Goal: Task Accomplishment & Management: Complete application form

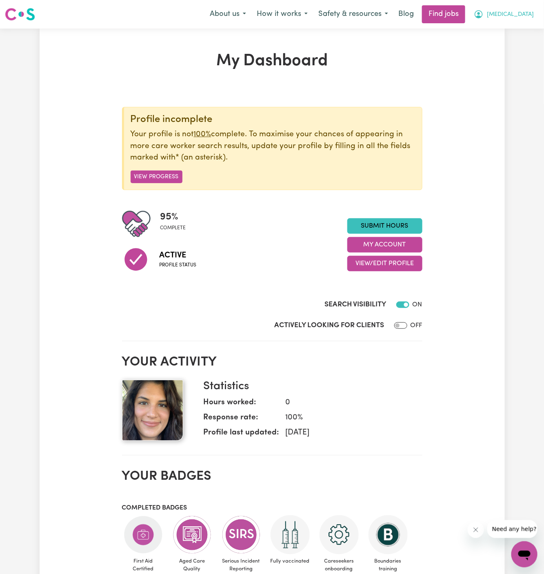
click at [528, 18] on span "[MEDICAL_DATA]" at bounding box center [510, 14] width 47 height 9
click at [524, 27] on link "My Account" at bounding box center [506, 32] width 64 height 16
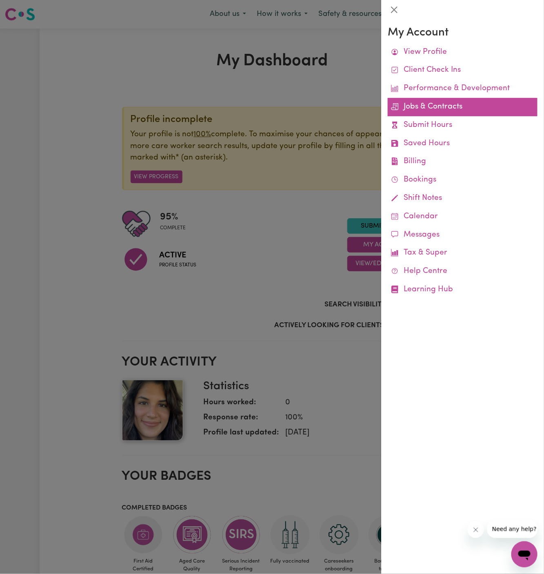
click at [441, 109] on link "Jobs & Contracts" at bounding box center [463, 107] width 150 height 18
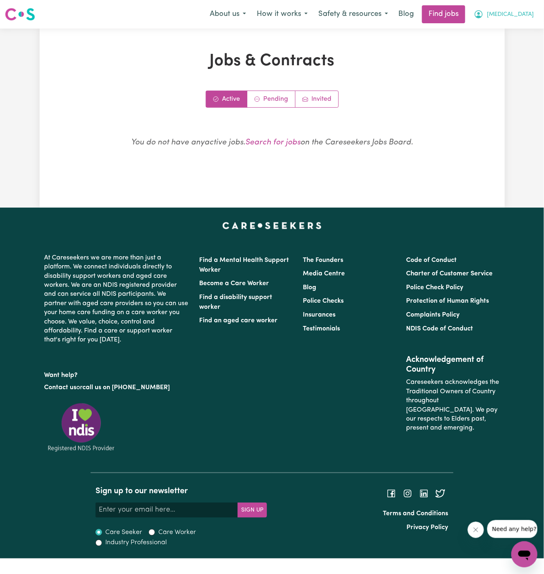
click at [535, 11] on button "Allegra" at bounding box center [503, 14] width 71 height 17
click at [517, 28] on link "My Account" at bounding box center [506, 32] width 64 height 16
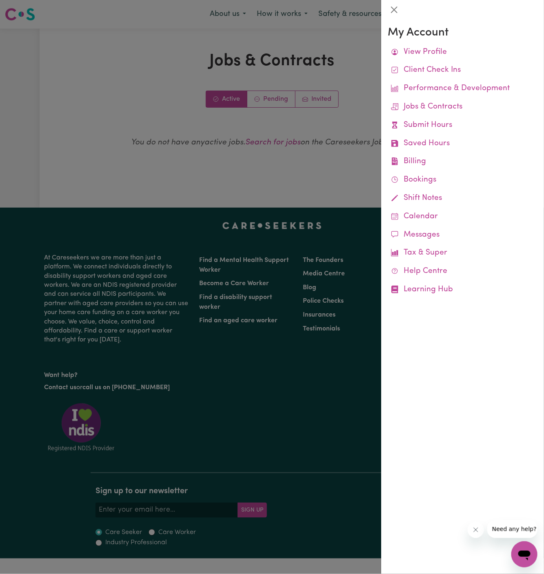
click at [375, 54] on div at bounding box center [272, 287] width 544 height 574
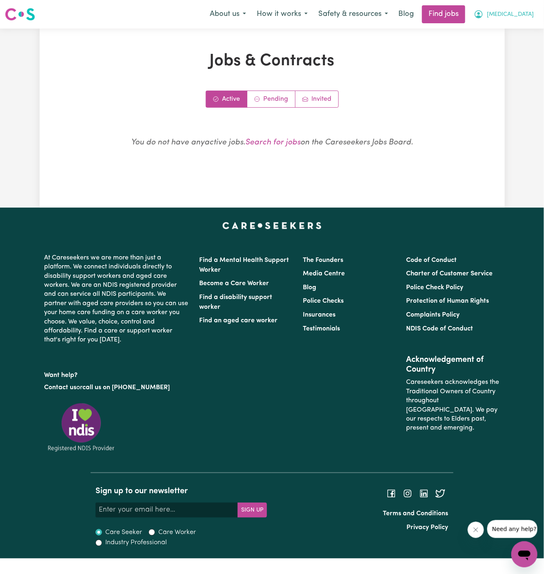
click at [517, 13] on span "Allegra" at bounding box center [510, 14] width 47 height 9
click at [504, 64] on link "Logout" at bounding box center [506, 63] width 64 height 16
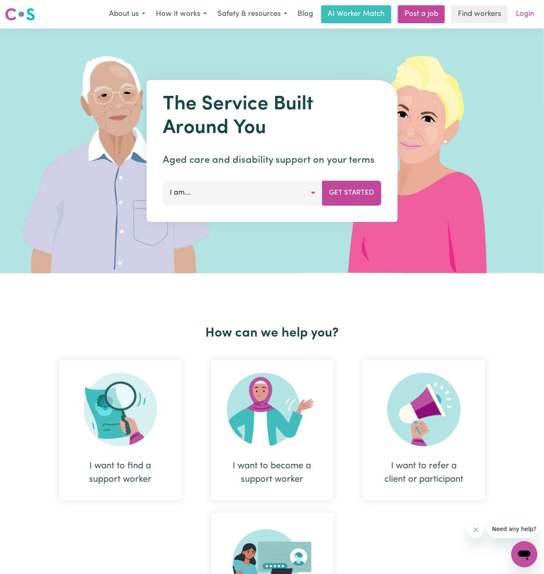
click at [527, 11] on link "Login" at bounding box center [525, 14] width 28 height 18
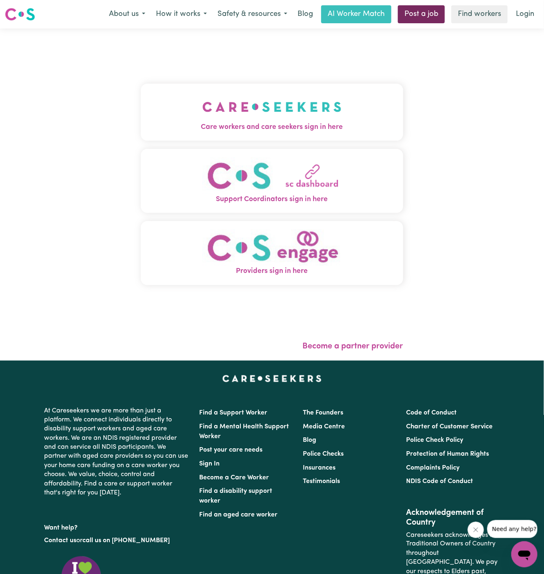
click at [425, 16] on link "Post a job" at bounding box center [421, 14] width 47 height 18
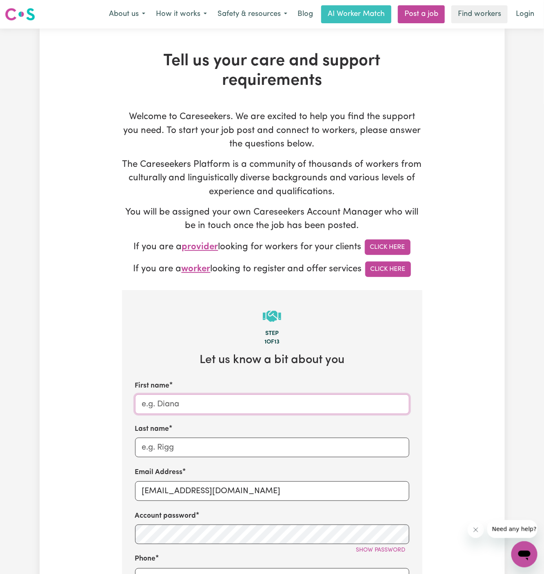
click at [171, 413] on input "First name" at bounding box center [272, 405] width 274 height 20
paste input "Mirabelle"
type input "Mirabelle"
click at [193, 444] on input "Last name" at bounding box center [272, 448] width 274 height 20
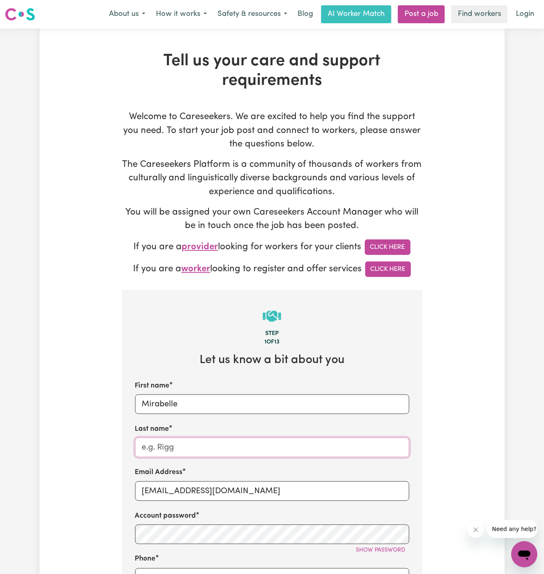
paste input "Chosen Family"
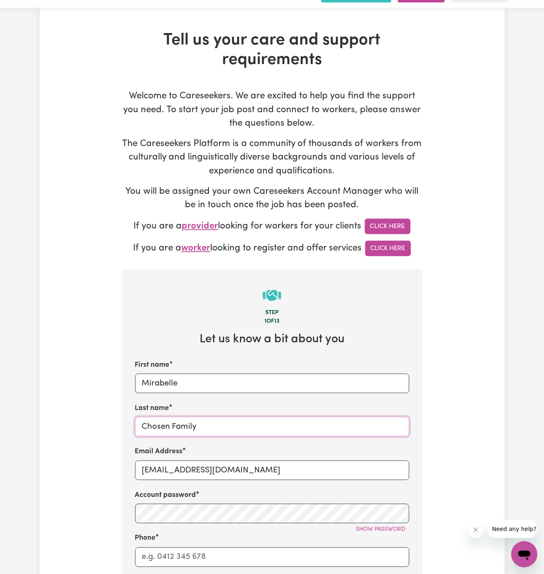
scroll to position [45, 0]
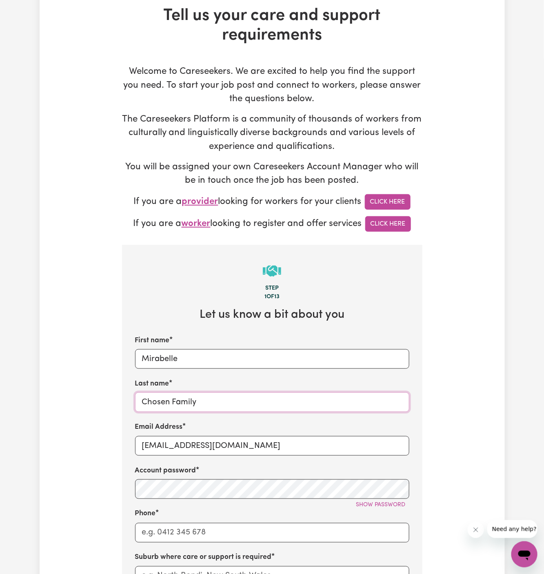
type input "Chosen Family"
click at [204, 447] on input "superuser~GrahamWhiteKNC@careseekers.com.au" at bounding box center [272, 446] width 274 height 20
drag, startPoint x: 251, startPoint y: 446, endPoint x: 412, endPoint y: 446, distance: 160.8
click at [412, 446] on section "Step 1 of 13 Let us know a bit about you First name Mirabelle Last name Chosen …" at bounding box center [272, 551] width 300 height 613
drag, startPoint x: 466, startPoint y: 396, endPoint x: 495, endPoint y: 391, distance: 29.5
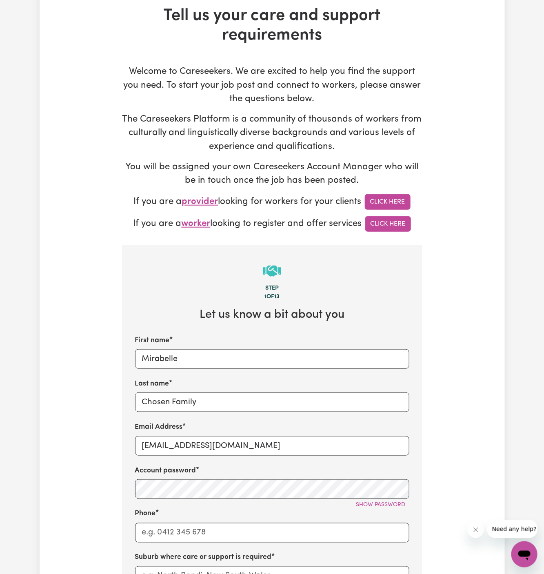
click at [495, 391] on div "Tell us your care and support requirements Welcome to Careseekers. We are excit…" at bounding box center [272, 447] width 465 height 883
click at [185, 444] on input "superuser~GrahamWhiteKNC@careseekers.com.au" at bounding box center [272, 446] width 274 height 20
paste input "MirabelleCF"
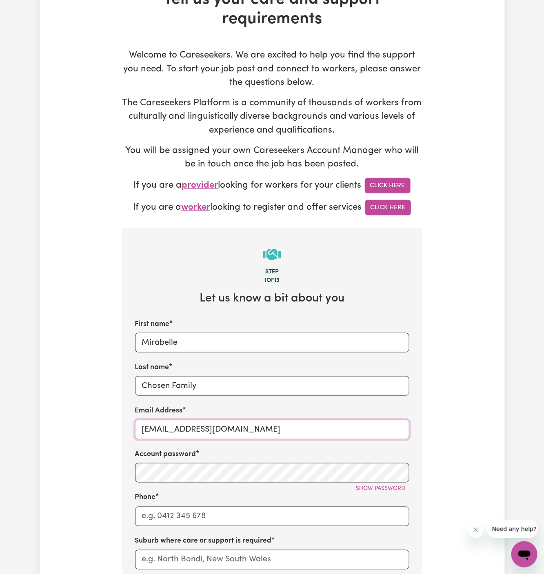
scroll to position [77, 0]
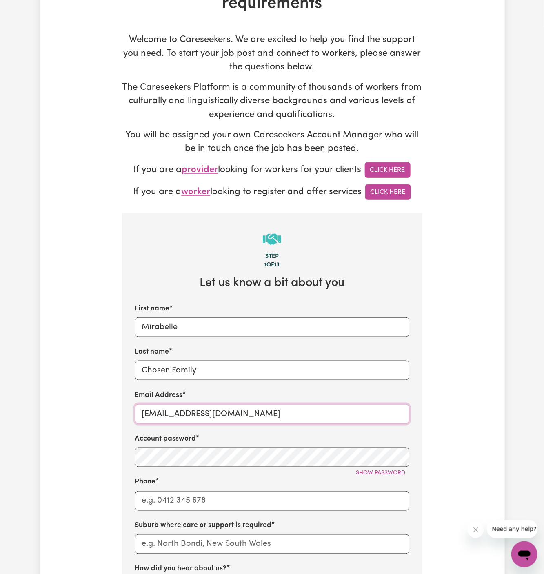
type input "MirabelleCF@careseekers.com.au"
click at [241, 502] on input "Phone" at bounding box center [272, 501] width 274 height 20
type input "1300765465"
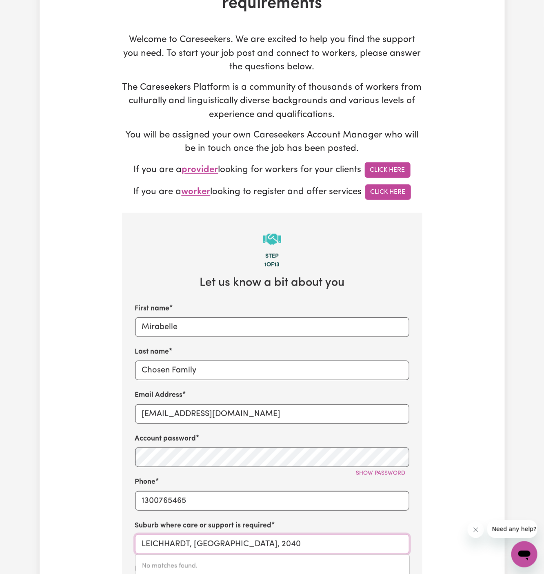
click at [250, 543] on input "LEICHHARDT, New South Wales, 2040" at bounding box center [272, 545] width 274 height 20
paste input "Wollstonecraft"
type input "Wollstonecraft"
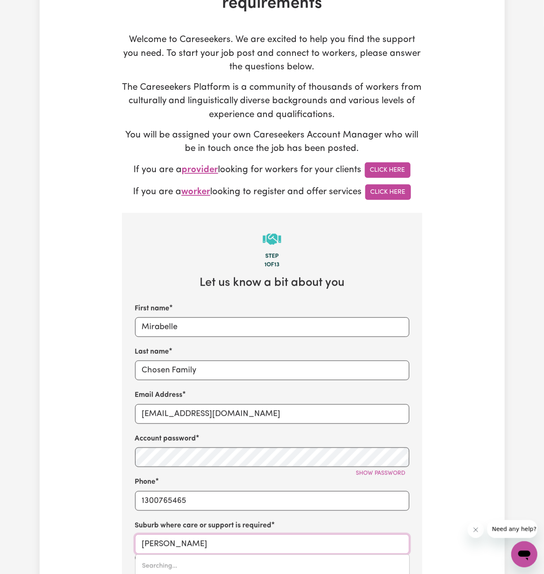
type input "Wollstonecraft, New South Wales, 2065"
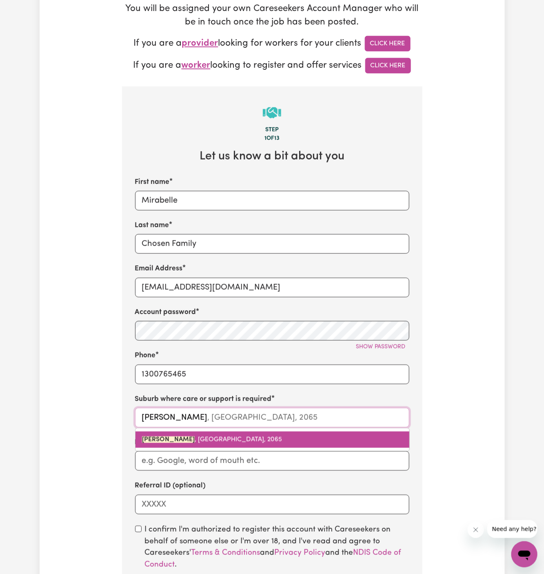
scroll to position [207, 0]
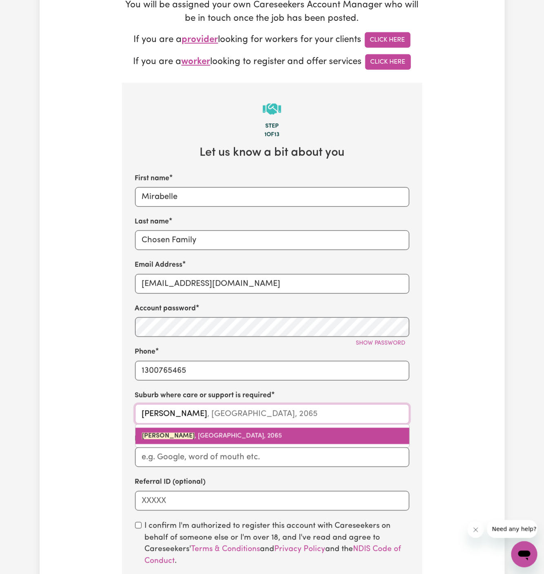
click at [203, 443] on link "WOLLSTONECRAFT , New South Wales, 2065" at bounding box center [272, 436] width 274 height 16
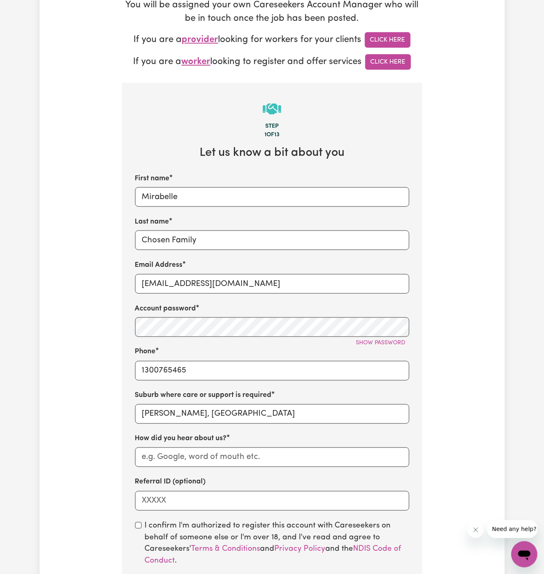
click at [203, 441] on label "How did you hear about us?" at bounding box center [181, 439] width 92 height 11
click at [203, 448] on input "How did you hear about us?" at bounding box center [272, 458] width 274 height 20
click at [205, 458] on input "How did you hear about us?" at bounding box center [272, 458] width 274 height 20
click at [178, 236] on input "Chosen Family" at bounding box center [272, 241] width 274 height 20
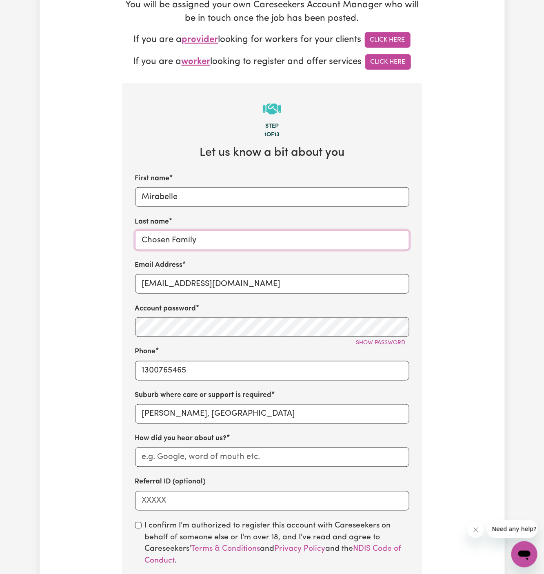
click at [178, 236] on input "Chosen Family" at bounding box center [272, 241] width 274 height 20
click at [190, 451] on input "How did you hear about us?" at bounding box center [272, 458] width 274 height 20
paste input "Chosen Family"
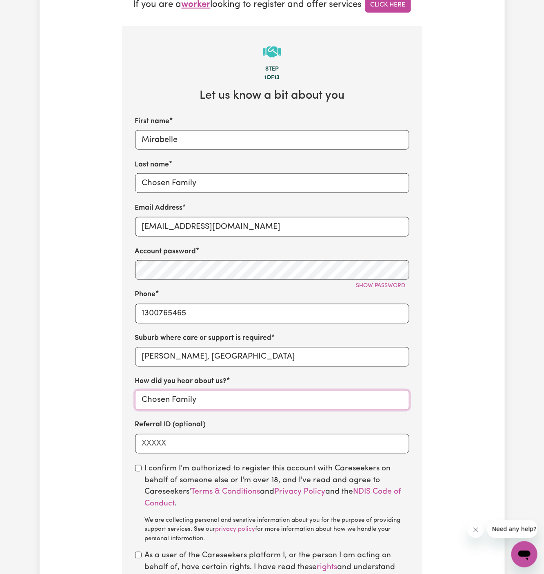
type input "Chosen Family"
click at [139, 464] on div "I confirm I'm authorized to register this account with Careseekers on behalf of…" at bounding box center [272, 504] width 274 height 81
click at [137, 466] on input "checkbox" at bounding box center [138, 468] width 7 height 7
checkbox input "true"
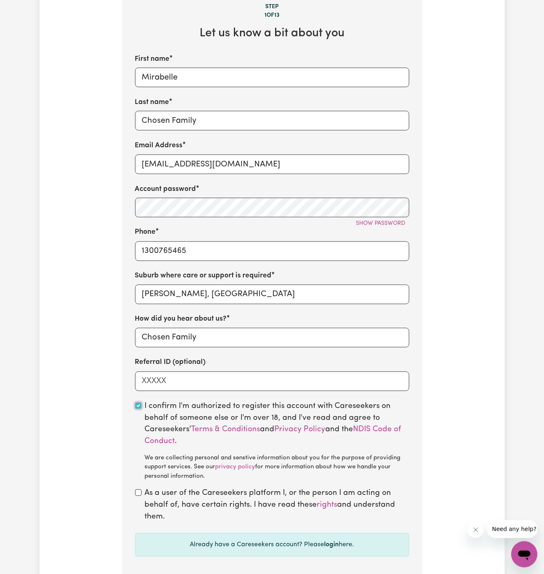
scroll to position [380, 0]
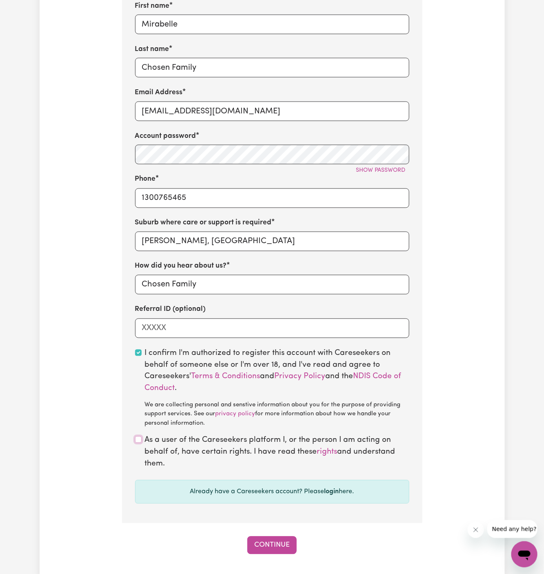
click at [138, 440] on input "checkbox" at bounding box center [138, 440] width 7 height 7
checkbox input "true"
click at [271, 545] on button "Continue" at bounding box center [271, 546] width 49 height 18
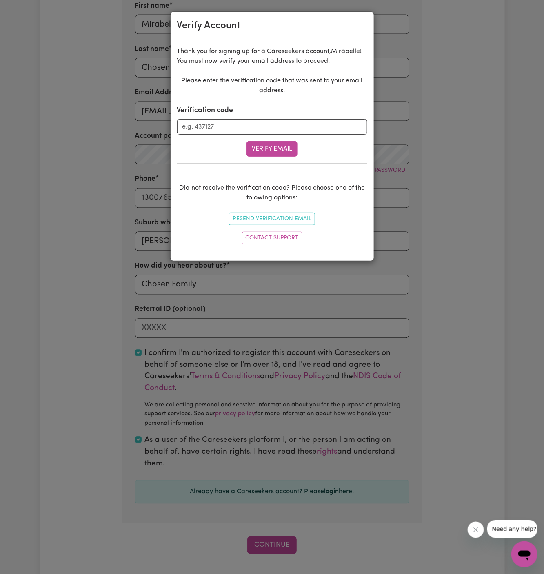
click at [247, 135] on form "Verification code Verify Email" at bounding box center [272, 130] width 190 height 51
click at [250, 126] on input "Verification code" at bounding box center [272, 127] width 190 height 16
paste input "070959"
type input "070959"
click at [277, 152] on button "Verify Email" at bounding box center [271, 149] width 51 height 16
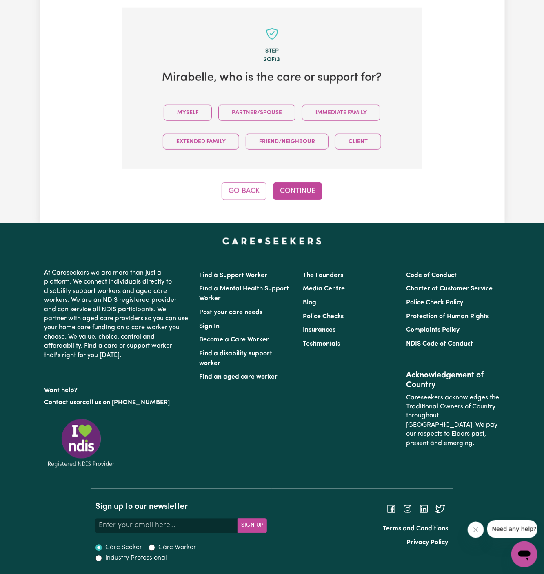
scroll to position [281, 0]
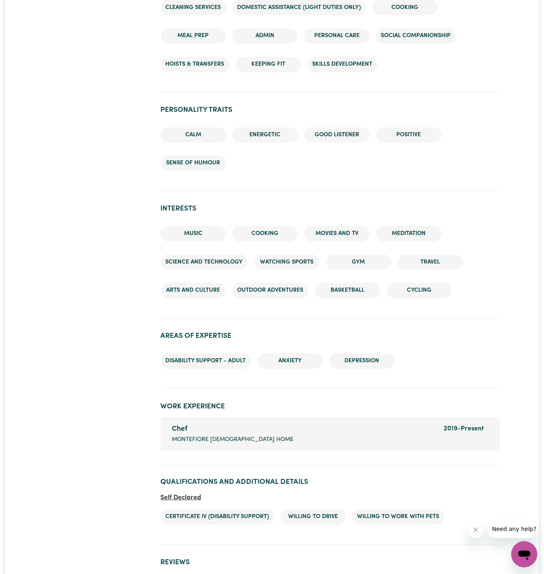
scroll to position [833, 0]
